Goal: Transaction & Acquisition: Register for event/course

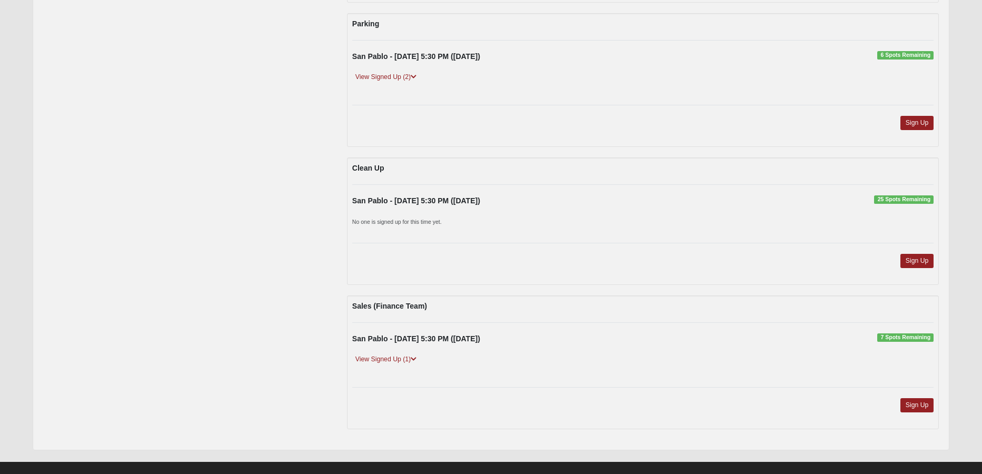
scroll to position [557, 0]
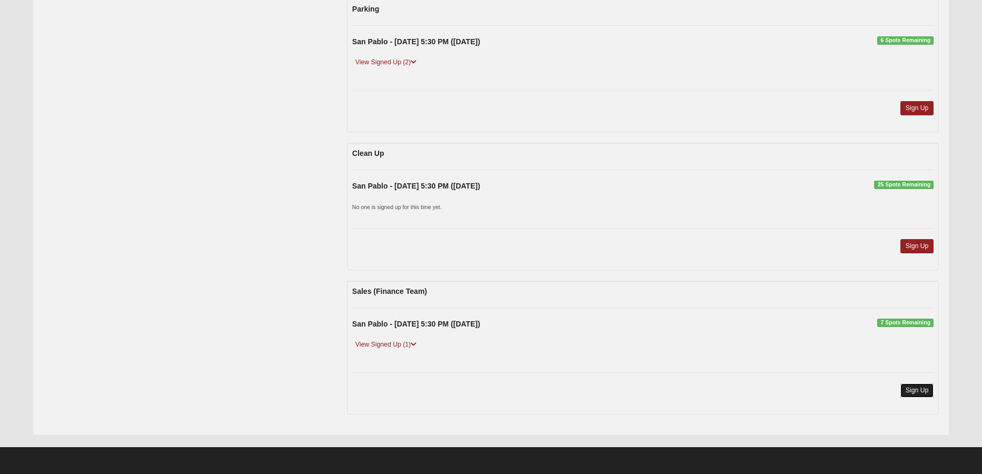
click at [917, 392] on link "Sign Up" at bounding box center [917, 390] width 34 height 14
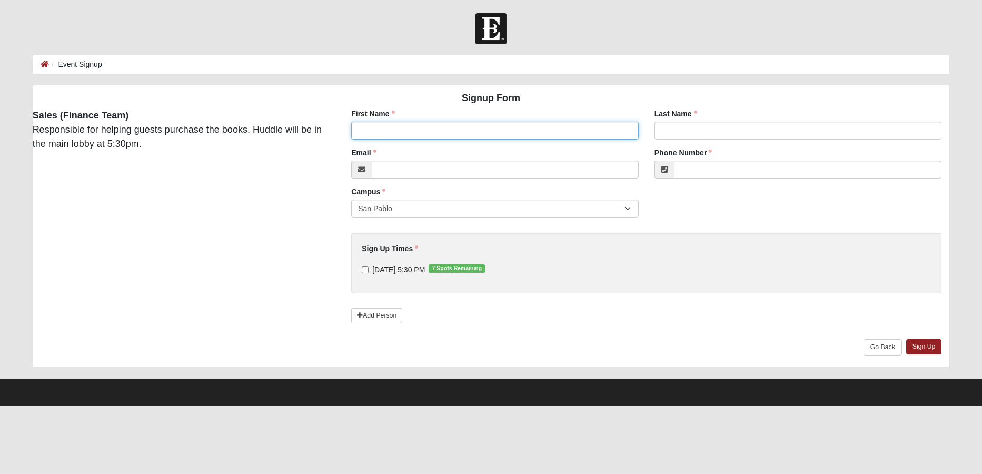
click at [477, 130] on input "First Name" at bounding box center [494, 131] width 287 height 18
type input "[PERSON_NAME]"
type input "[PERSON_NAME][EMAIL_ADDRESS][PERSON_NAME][DOMAIN_NAME]"
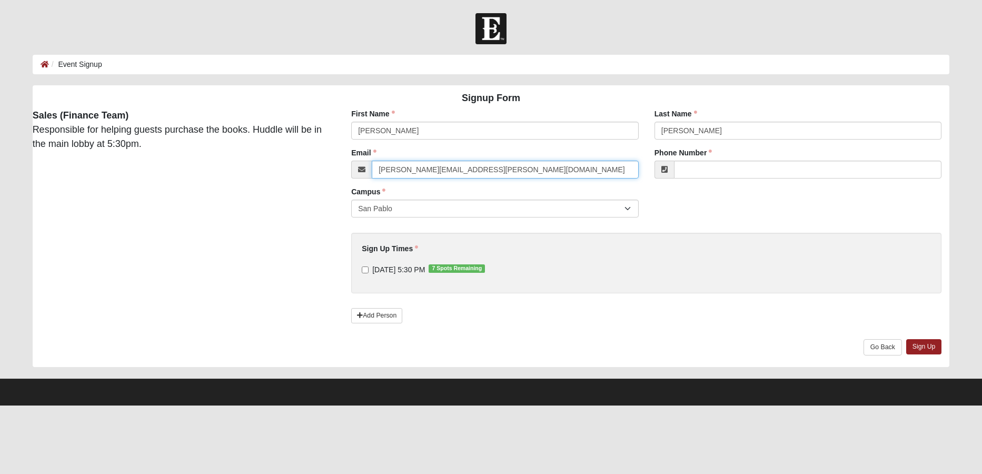
type input "[PHONE_NUMBER]"
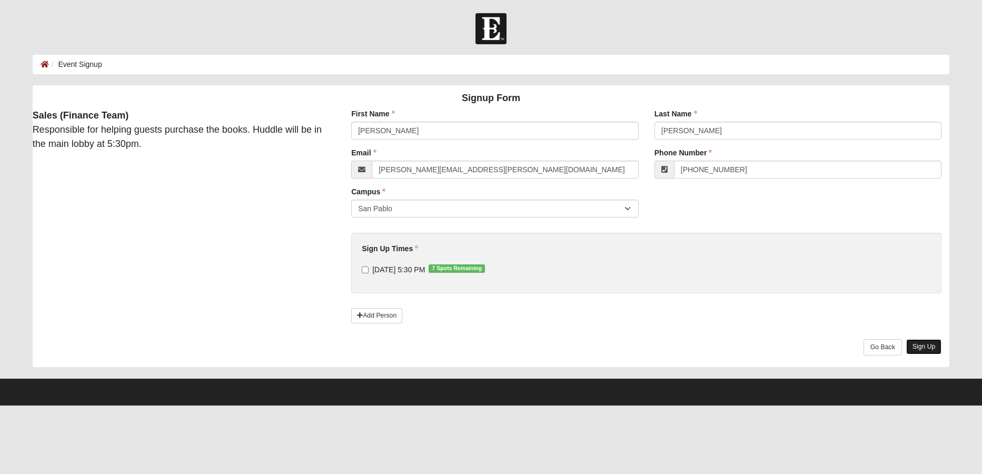
click at [920, 344] on link "Sign Up" at bounding box center [924, 346] width 36 height 15
click at [366, 271] on input "[DATE] 5:30 PM 7 Spots Remaining" at bounding box center [365, 269] width 7 height 7
checkbox input "true"
click at [927, 348] on link "Sign Up" at bounding box center [924, 346] width 36 height 15
